Goal: Navigation & Orientation: Find specific page/section

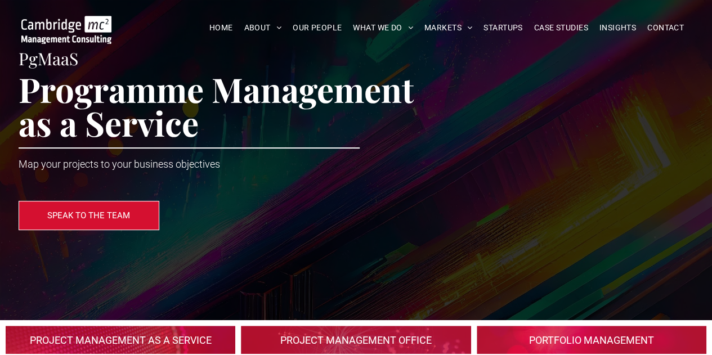
scroll to position [113, 0]
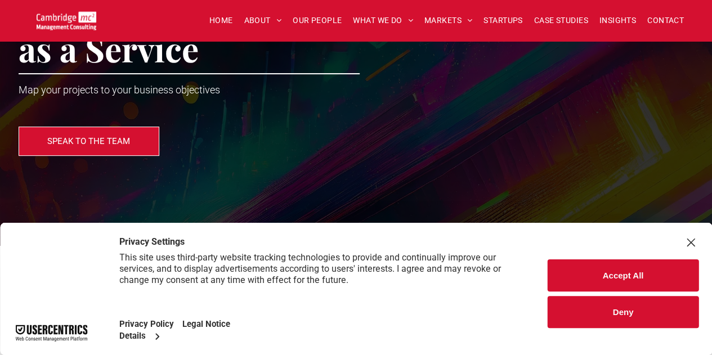
click at [620, 313] on button "Deny" at bounding box center [623, 312] width 151 height 32
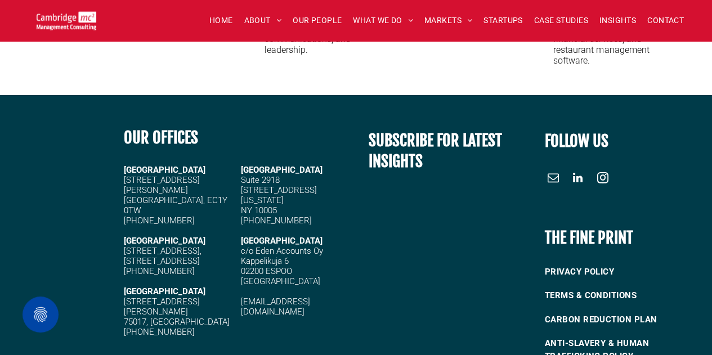
scroll to position [4214, 0]
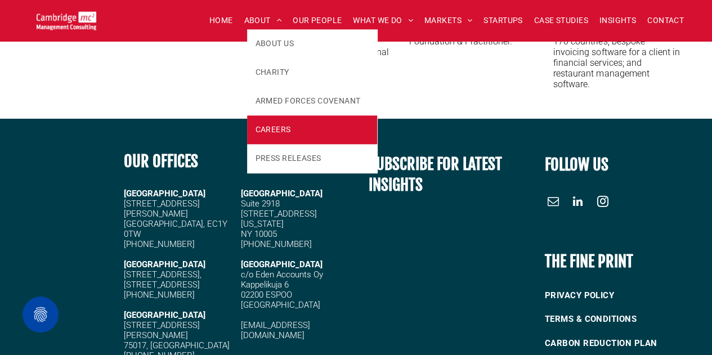
click at [284, 129] on span "CAREERS" at bounding box center [272, 130] width 35 height 12
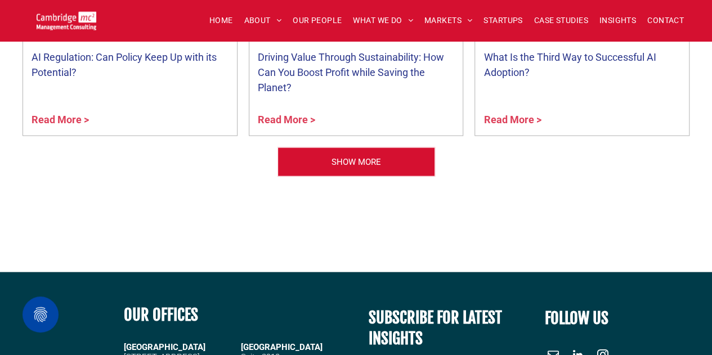
scroll to position [1351, 0]
